Goal: Information Seeking & Learning: Learn about a topic

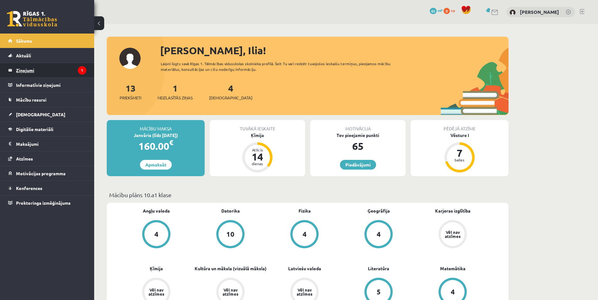
click at [26, 70] on legend "Ziņojumi 1" at bounding box center [51, 70] width 70 height 14
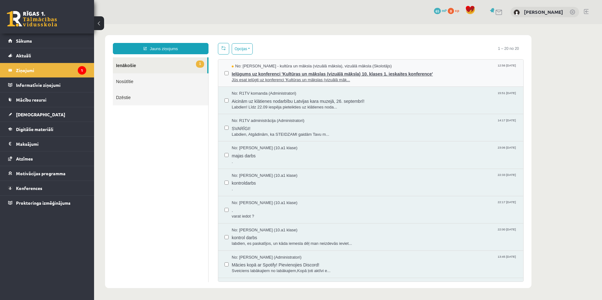
click at [306, 72] on span "Ielūgums uz konferenci 'Kultūras un mākslas (vizuālā māksla) 10. klases 1. iesk…" at bounding box center [374, 73] width 285 height 8
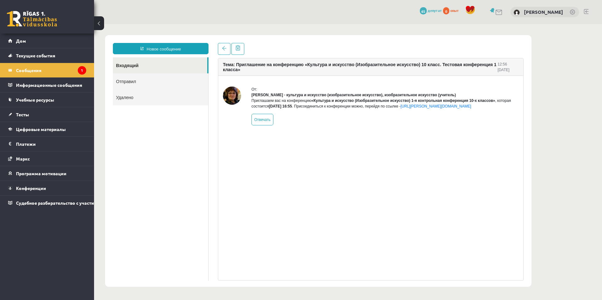
click at [519, 202] on div "Тема: Приглашение на конференцию «Культура и искусство (Изобразительное искусст…" at bounding box center [371, 169] width 306 height 223
click at [35, 55] on font "Текущие события" at bounding box center [35, 56] width 39 height 6
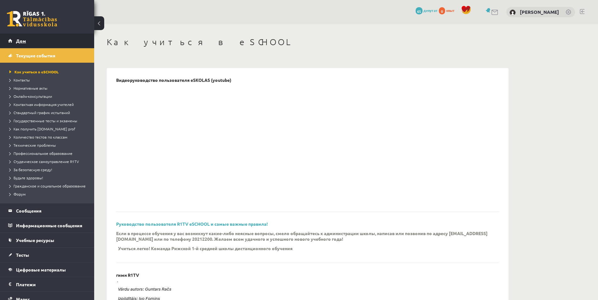
click at [28, 42] on link "Дом" at bounding box center [47, 41] width 78 height 14
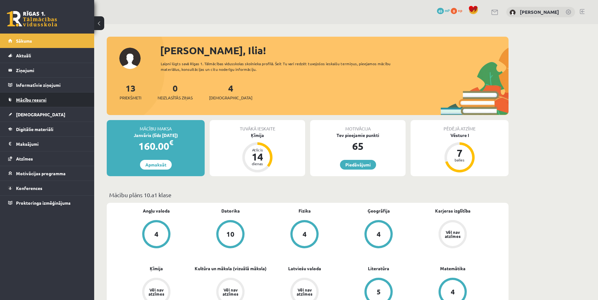
click at [34, 102] on span "Mācību resursi" at bounding box center [31, 100] width 30 height 6
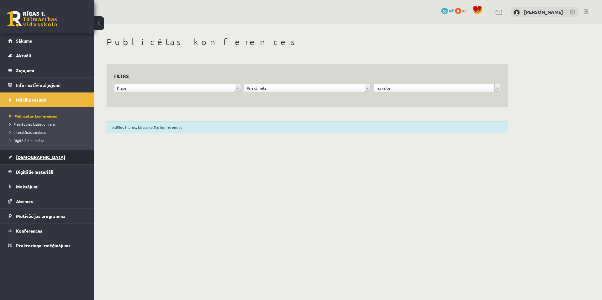
click at [23, 156] on span "[DEMOGRAPHIC_DATA]" at bounding box center [40, 157] width 49 height 6
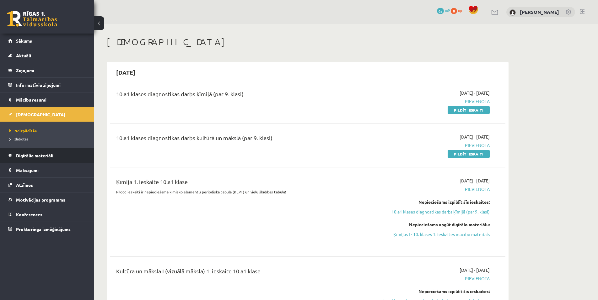
click at [28, 157] on span "Digitālie materiāli" at bounding box center [34, 156] width 37 height 6
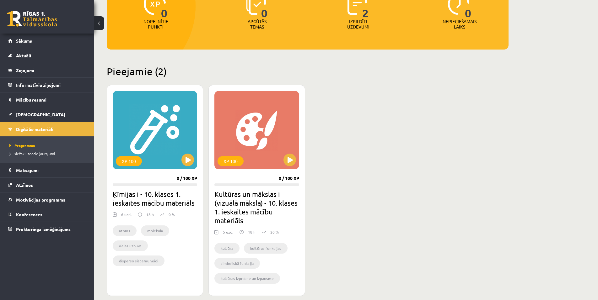
scroll to position [94, 0]
click at [290, 158] on button at bounding box center [289, 159] width 13 height 13
